Goal: Transaction & Acquisition: Subscribe to service/newsletter

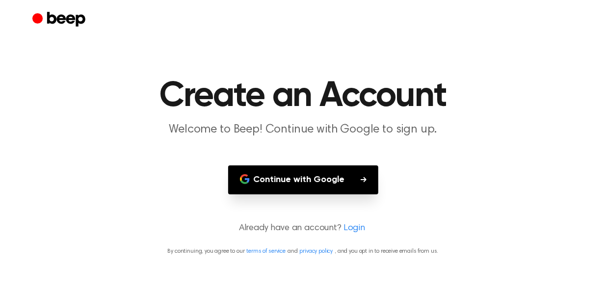
click at [368, 187] on button "Continue with Google" at bounding box center [303, 179] width 150 height 29
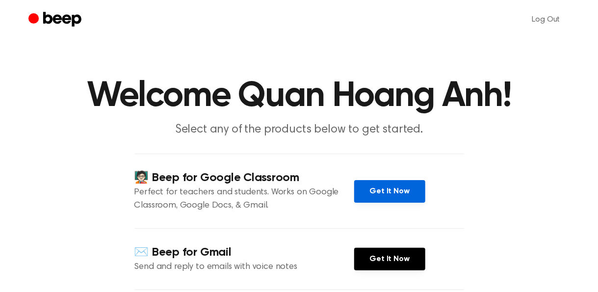
click at [380, 193] on link "Get It Now" at bounding box center [389, 191] width 71 height 23
